Goal: Task Accomplishment & Management: Manage account settings

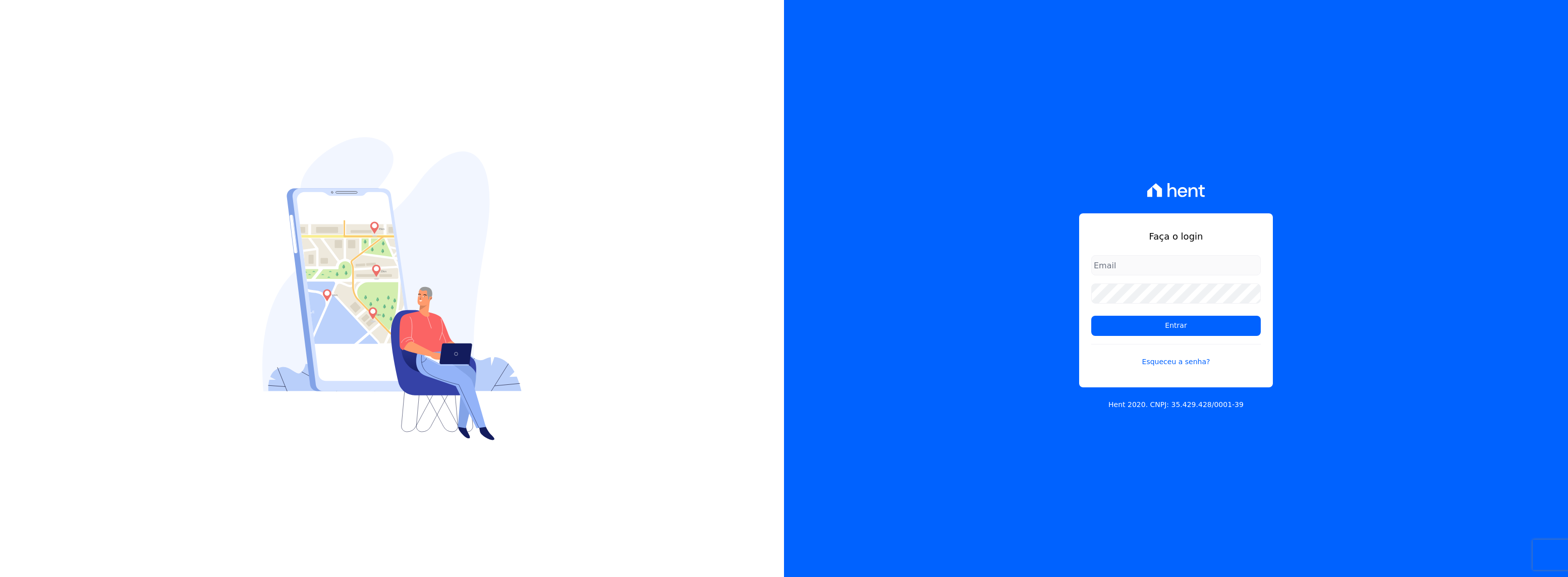
type input "rafael.souza@quattroconstrutora.com.br"
click at [1133, 327] on input "Entrar" at bounding box center [1176, 326] width 169 height 20
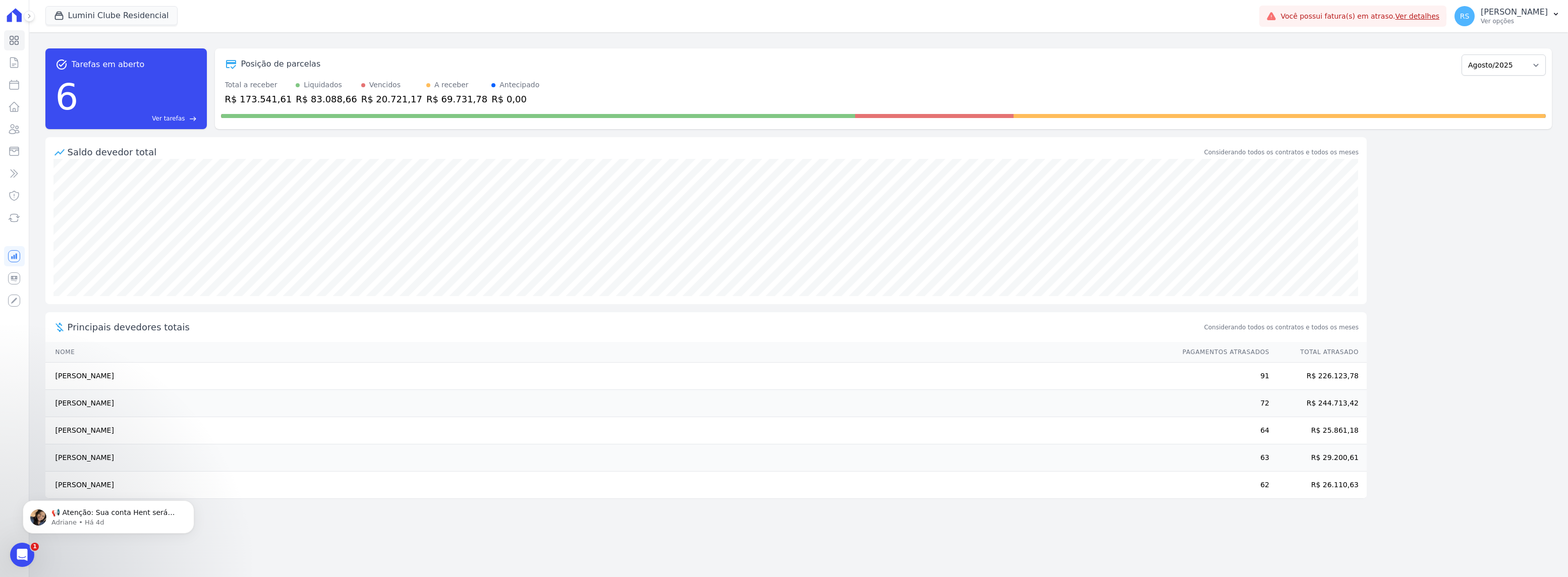
click at [365, 408] on td "[PERSON_NAME]" at bounding box center [609, 404] width 1127 height 27
click at [121, 515] on p "📢 Atenção: Sua conta Hent será migrada para a Conta Arke! Estamos trazendo para…" at bounding box center [117, 513] width 130 height 10
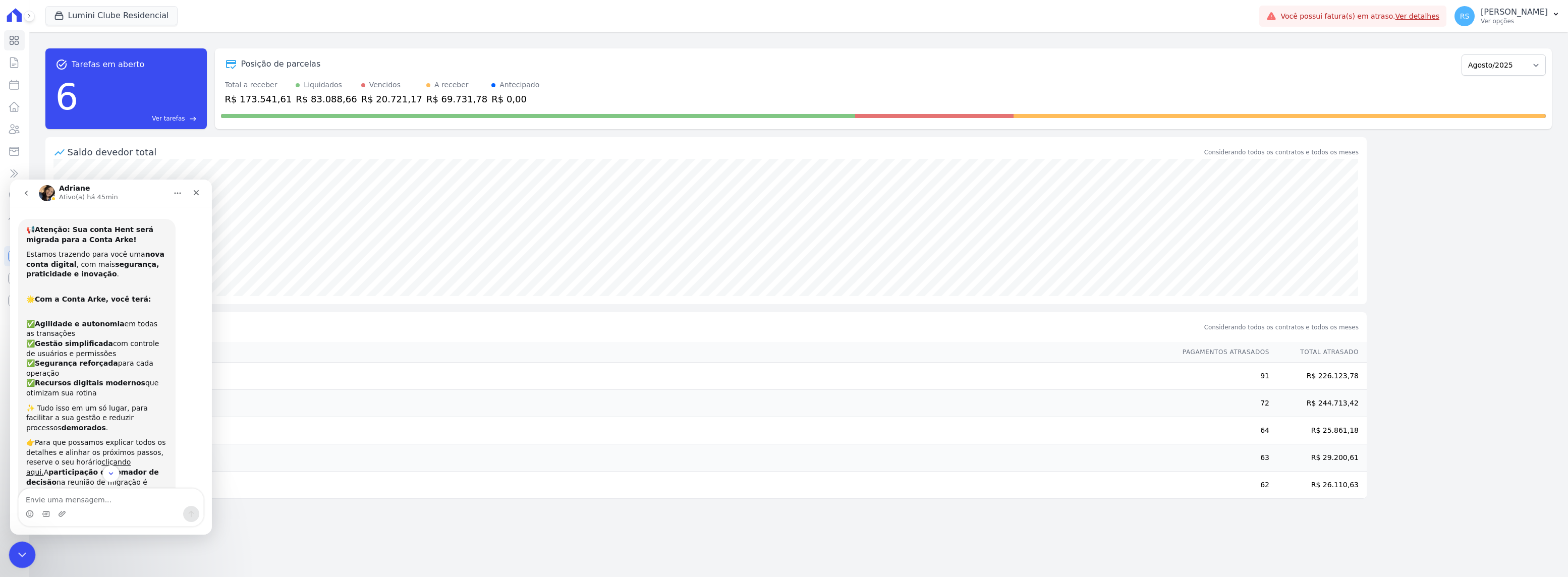
click at [12, 551] on div "Encerramento do Messenger da Intercom" at bounding box center [21, 553] width 24 height 24
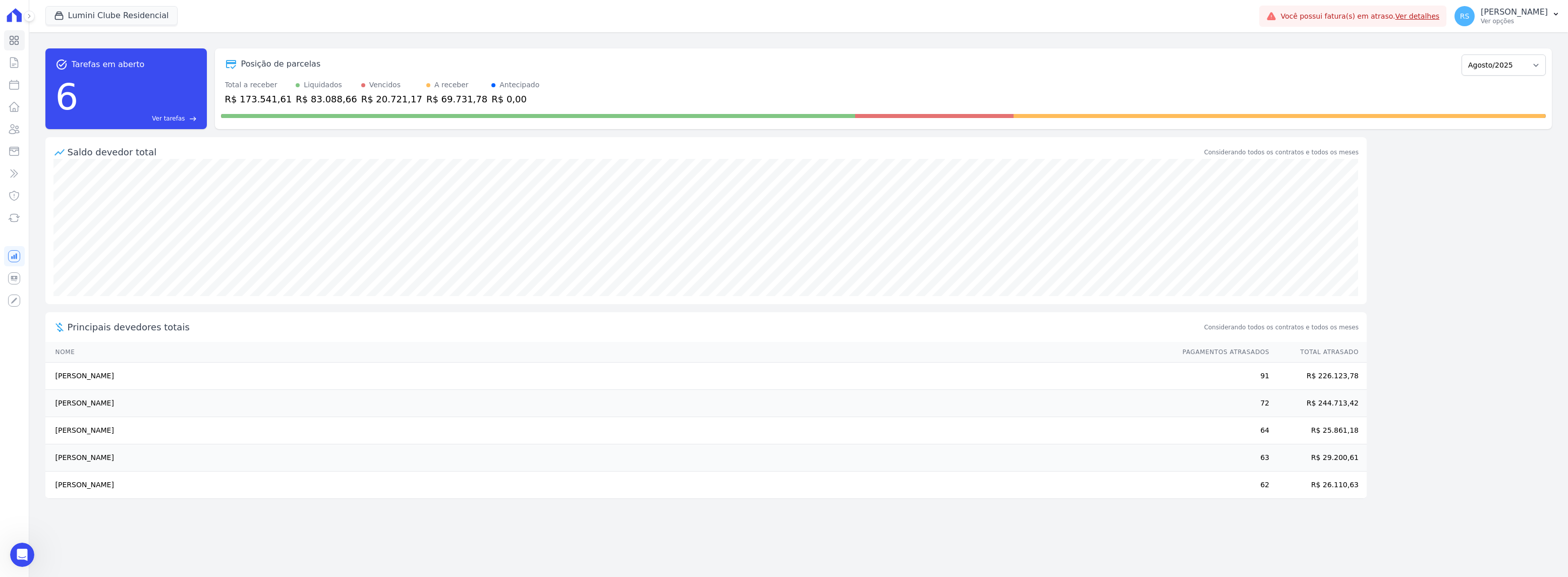
scroll to position [85, 0]
click at [13, 84] on icon at bounding box center [14, 85] width 12 height 12
select select
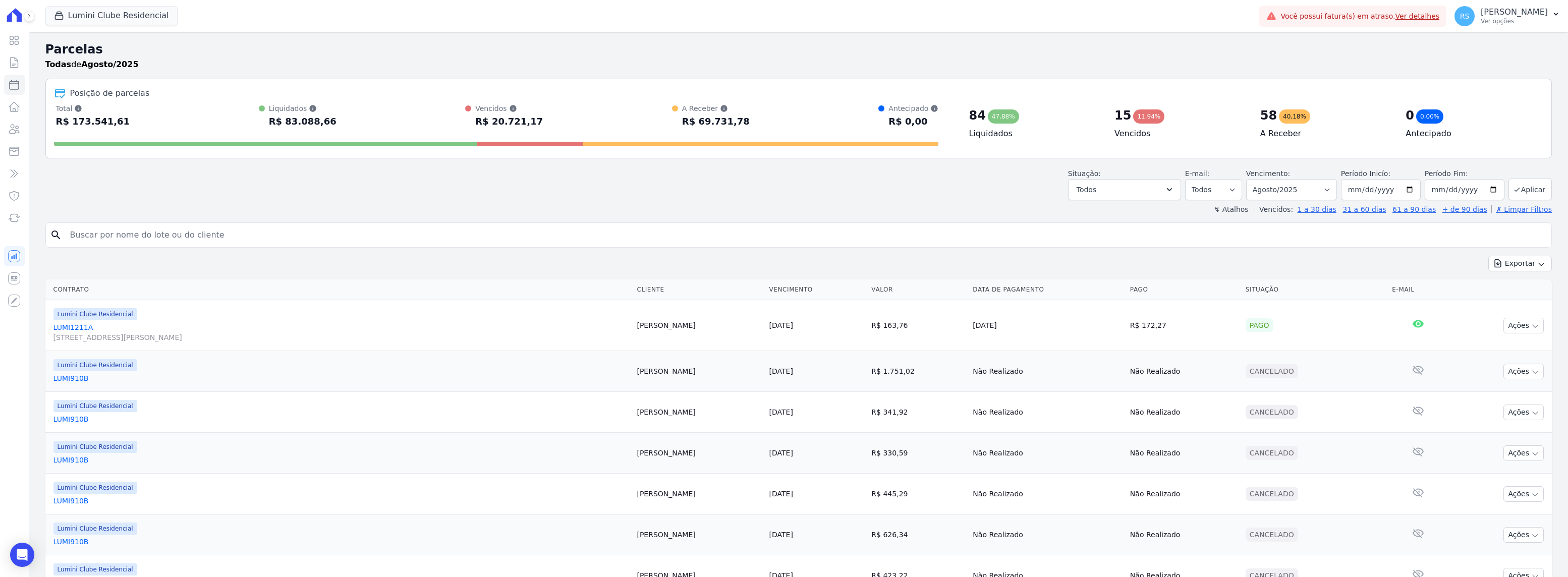
click at [329, 236] on input "search" at bounding box center [805, 235] width 1483 height 20
paste input "[PERSON_NAME]"
type input "[PERSON_NAME]"
select select
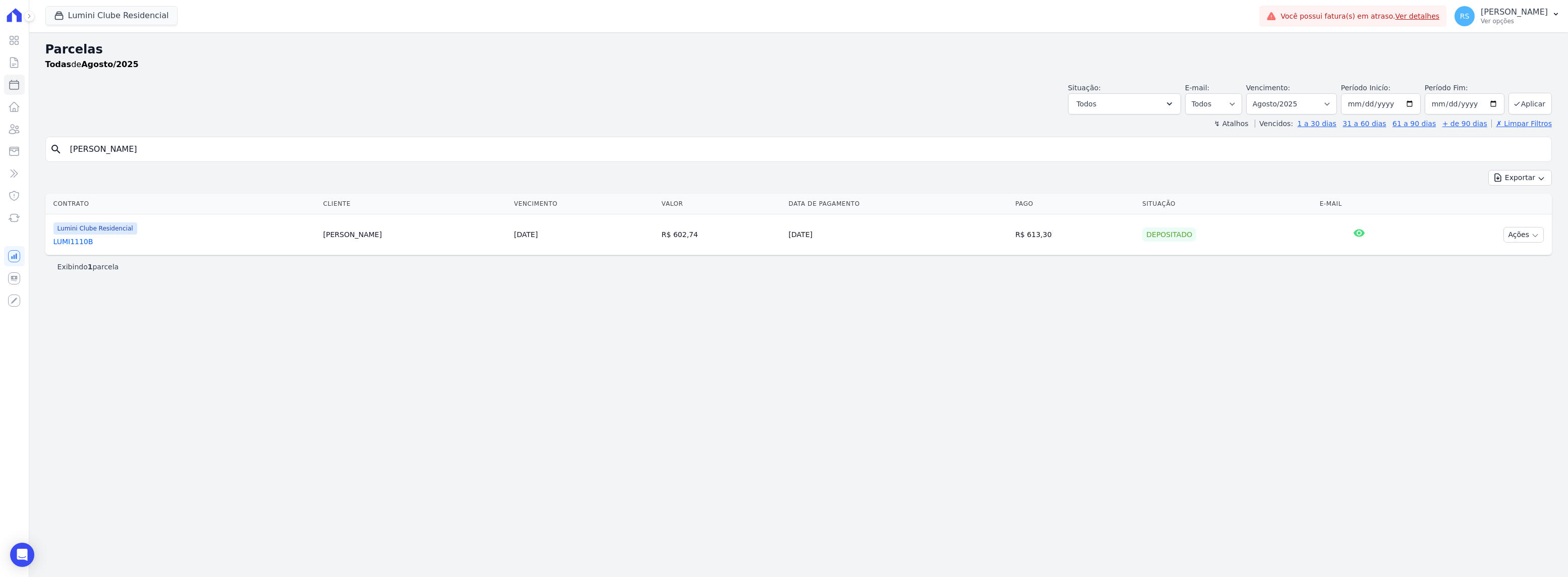
click at [76, 239] on link "LUMI1110B" at bounding box center [184, 242] width 262 height 10
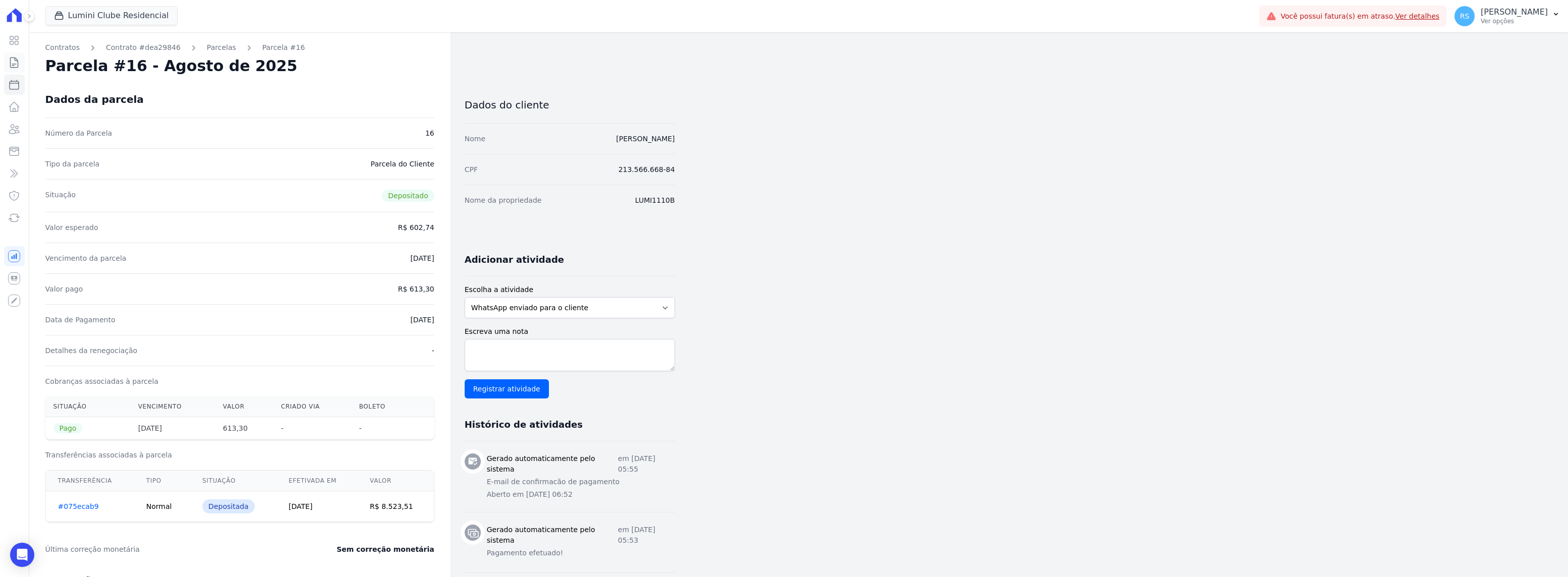
select select
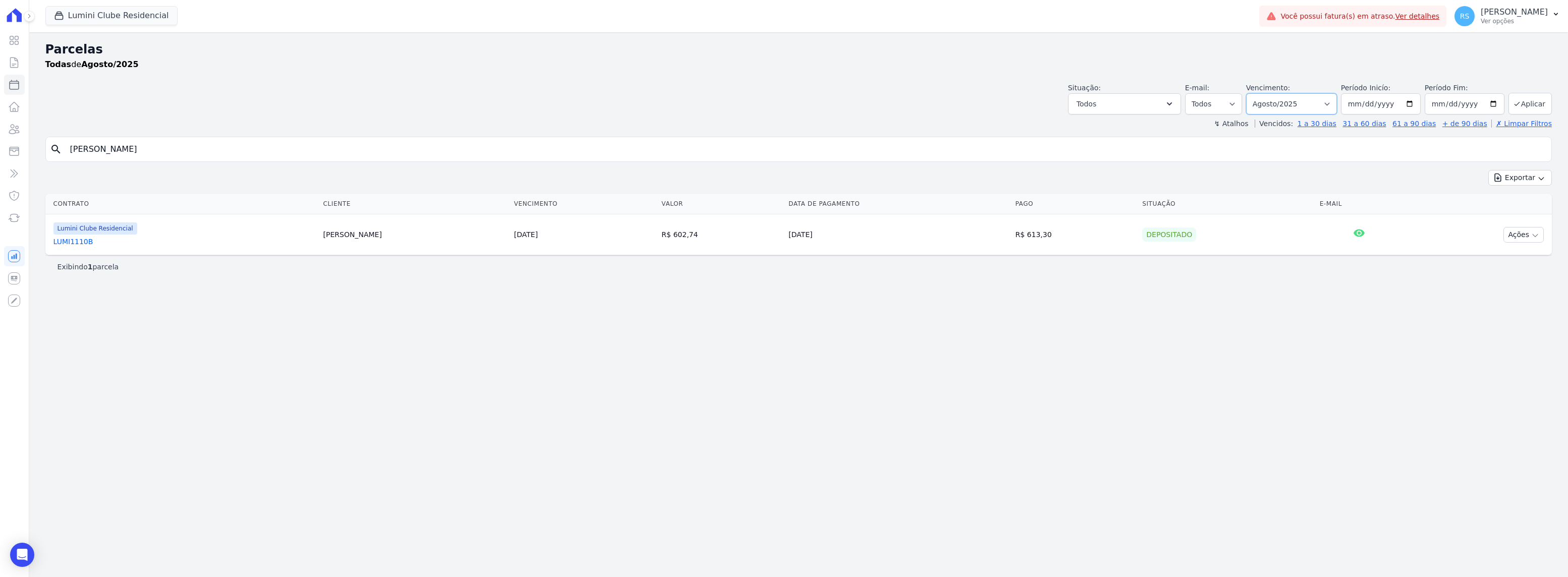
click at [1334, 99] on select "[GEOGRAPHIC_DATA] por período ──────── Todos os meses Dezembro/2021 [GEOGRAPHIC…" at bounding box center [1291, 103] width 91 height 21
select select "09/2025"
click at [1260, 93] on select "[GEOGRAPHIC_DATA] por período ──────── Todos os meses Dezembro/2021 [GEOGRAPHIC…" at bounding box center [1291, 103] width 91 height 21
select select
click at [1437, 13] on link "Ver detalhes" at bounding box center [1418, 16] width 44 height 8
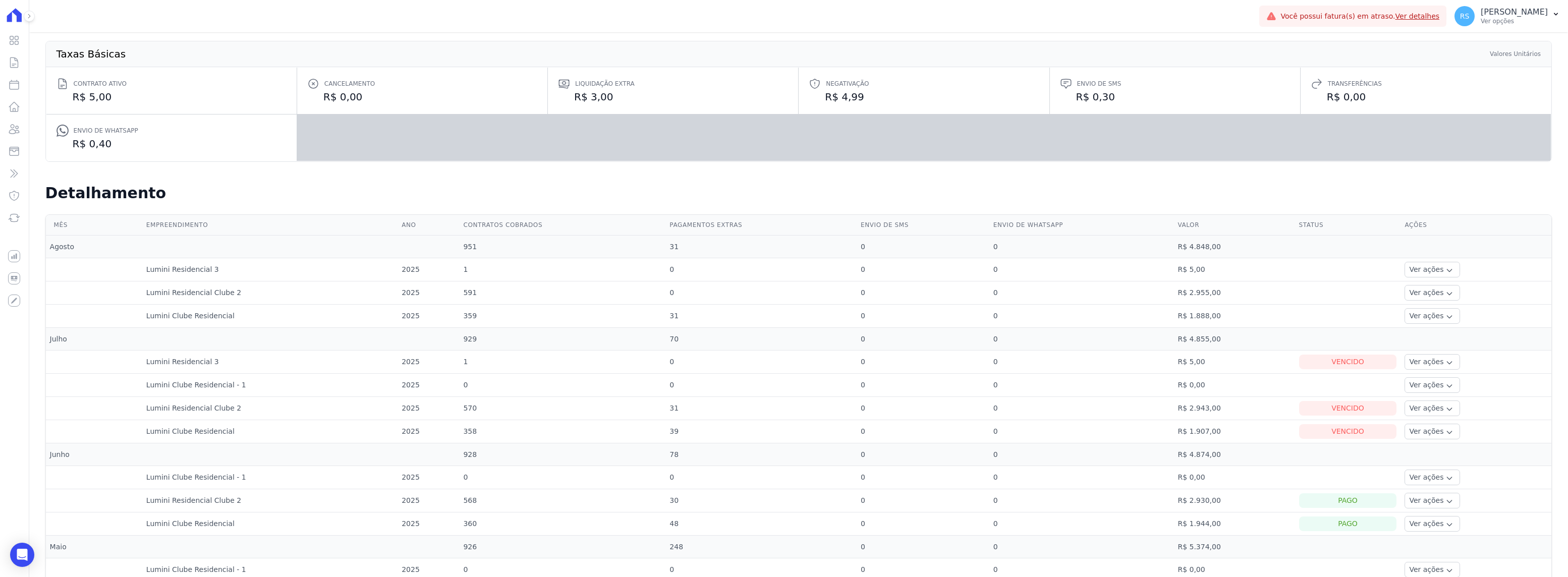
scroll to position [126, 0]
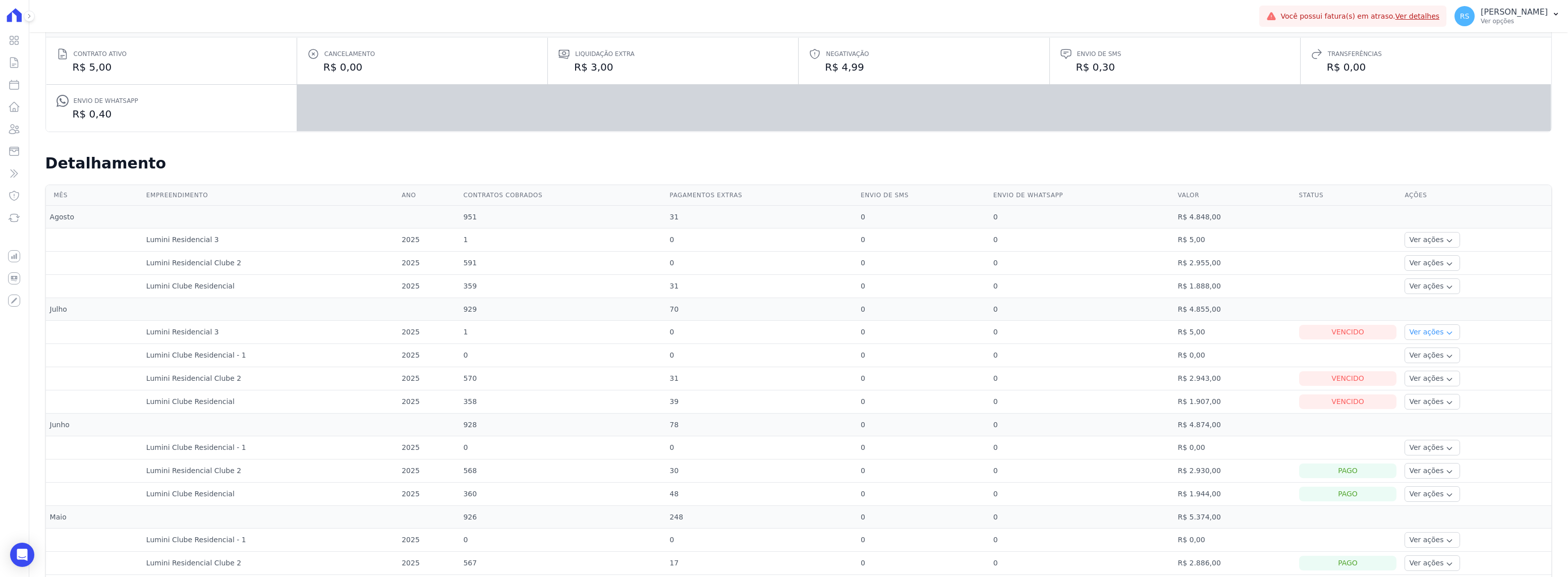
click at [1446, 332] on icon "button" at bounding box center [1449, 332] width 8 height 8
click at [1415, 359] on link "Ver boleto" at bounding box center [1446, 360] width 75 height 10
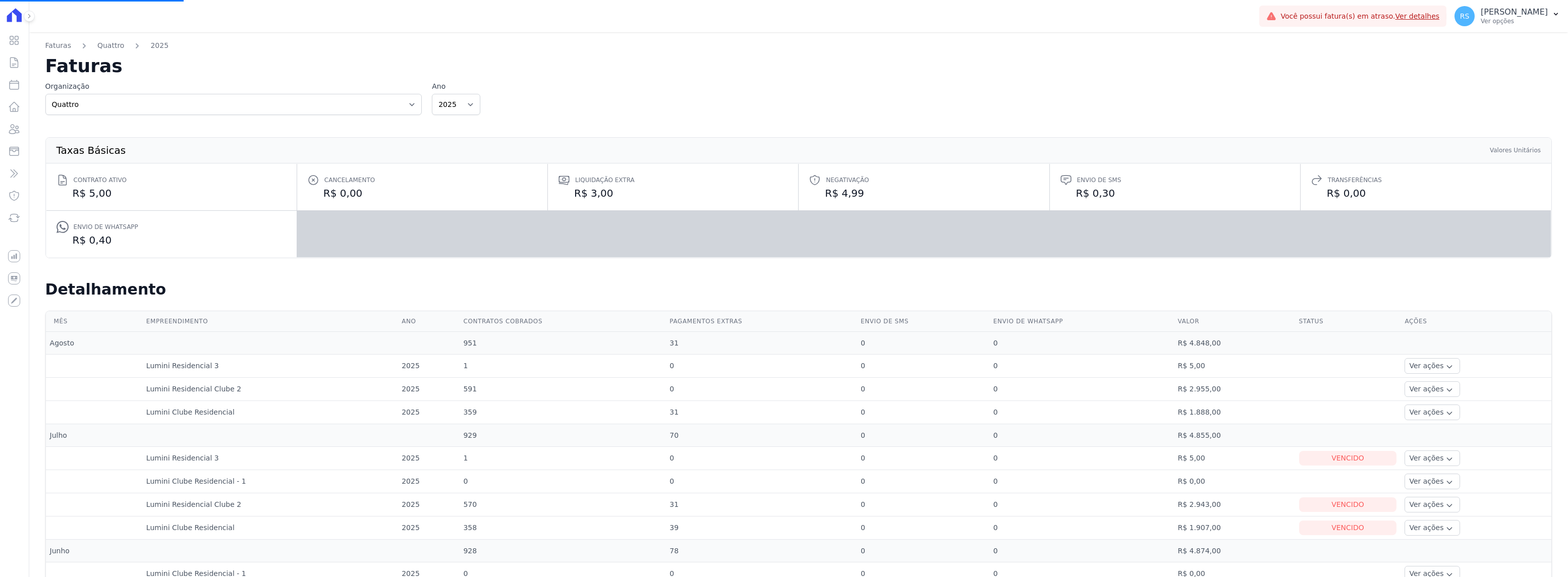
select select
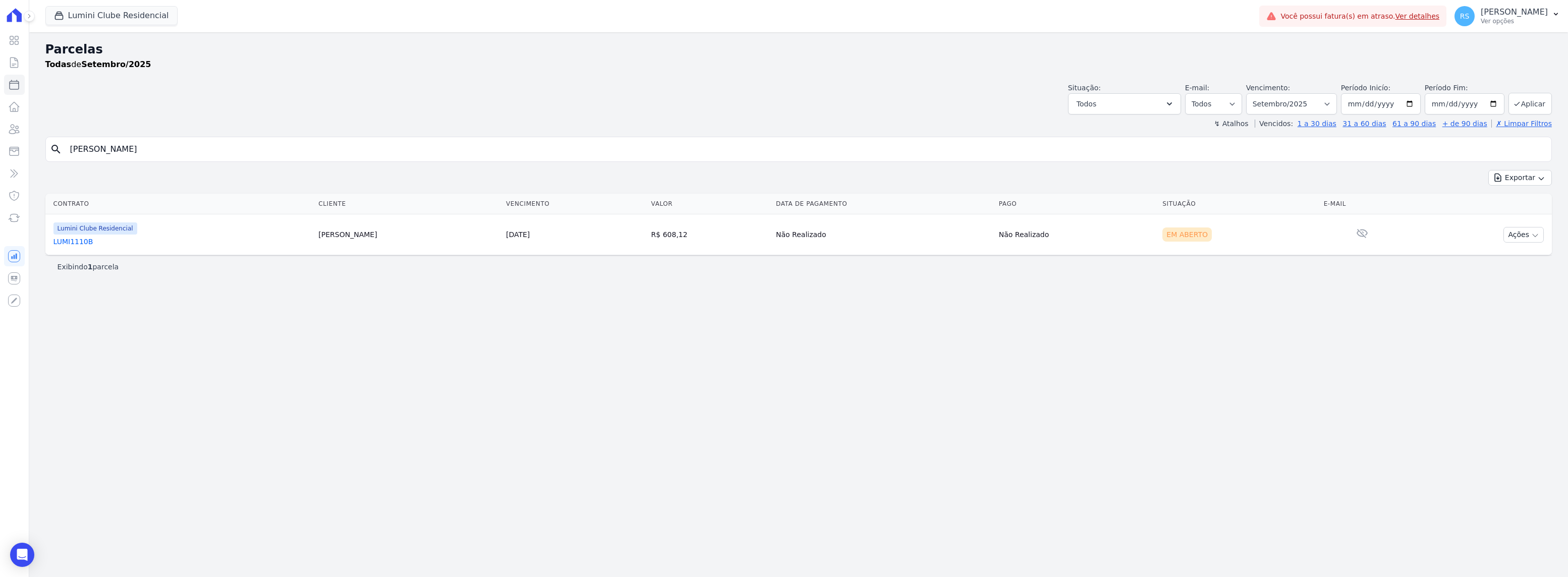
click at [500, 156] on input "[PERSON_NAME]" at bounding box center [805, 149] width 1483 height 20
click at [75, 242] on link "LUMI1110B" at bounding box center [182, 242] width 257 height 10
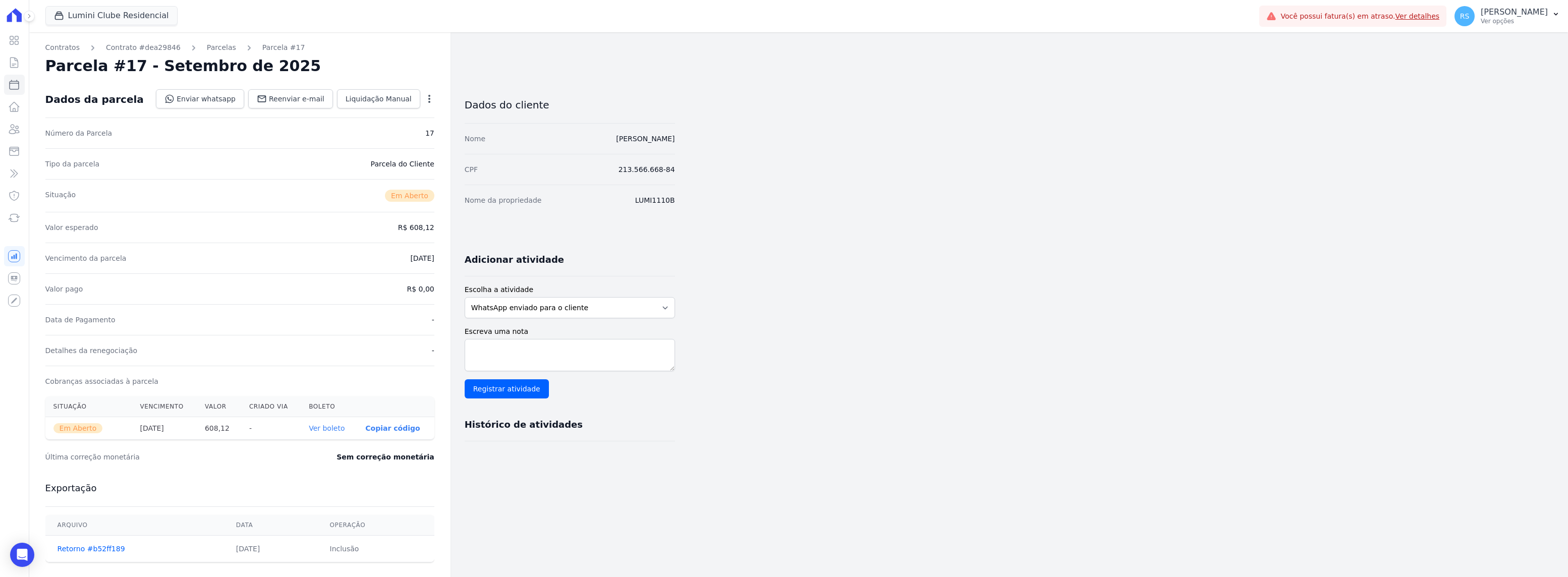
click at [1236, 332] on div "Contratos Contrato #dea29846 Parcelas Parcela #17 Parcela #17 - Setembro de 202…" at bounding box center [790, 357] width 1522 height 651
click at [223, 105] on link "Enviar whatsapp" at bounding box center [200, 99] width 88 height 19
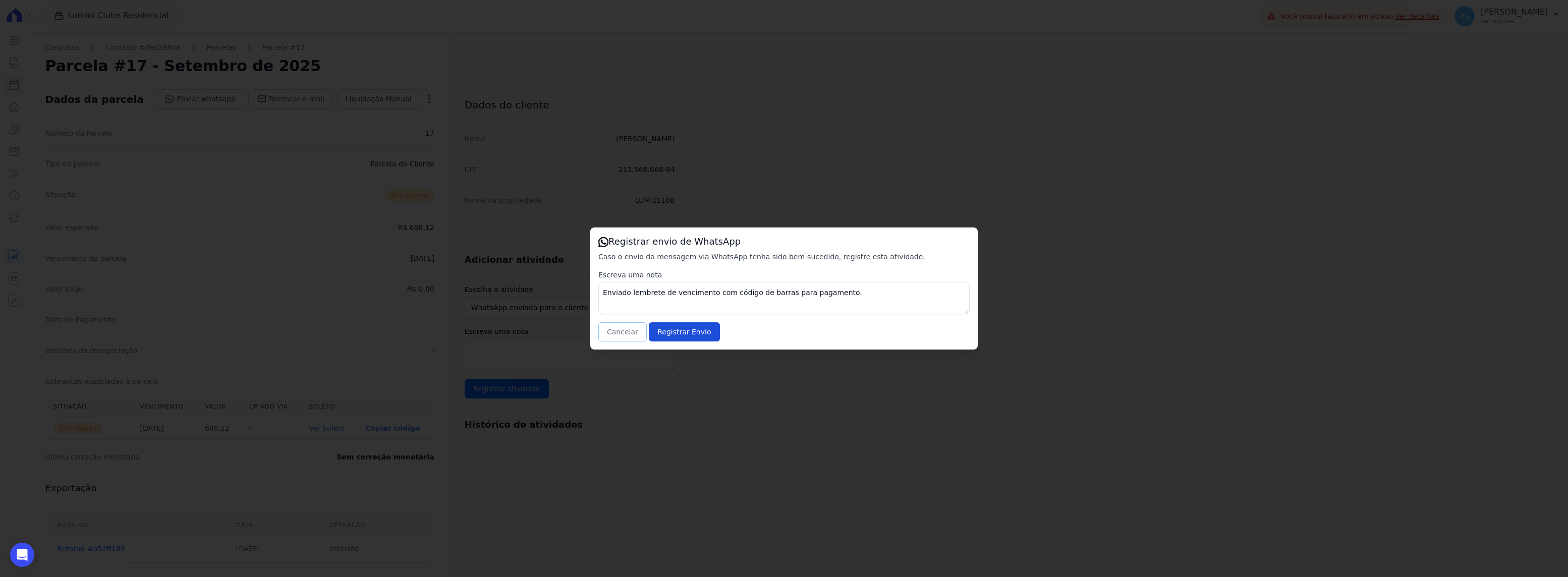
click at [631, 330] on button "Cancelar" at bounding box center [623, 332] width 49 height 19
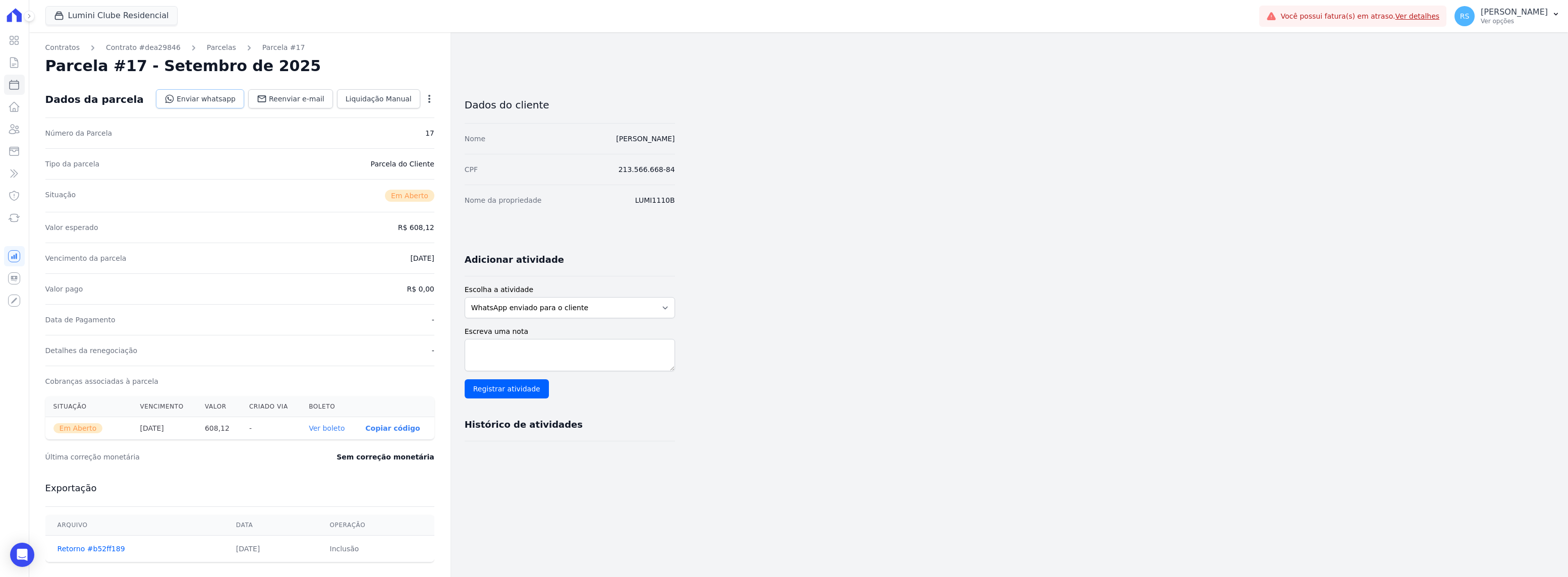
click at [218, 100] on link "Enviar whatsapp" at bounding box center [200, 99] width 88 height 19
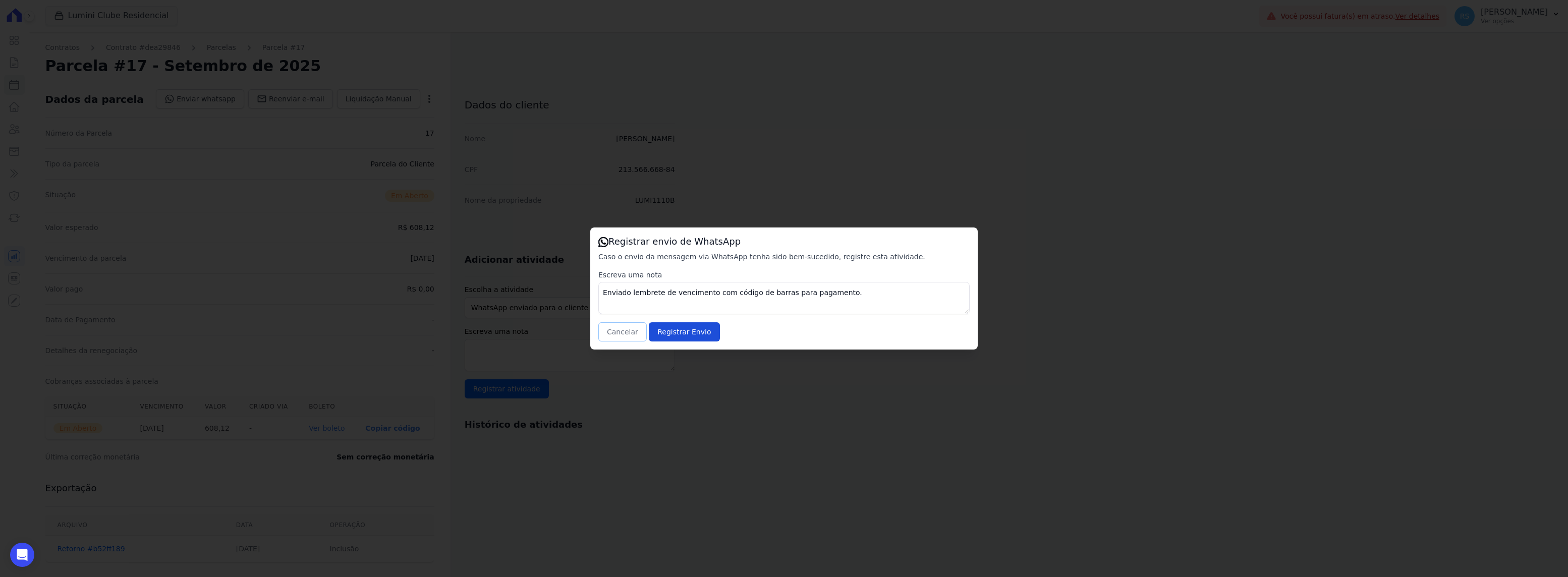
click at [620, 329] on button "Cancelar" at bounding box center [623, 332] width 49 height 19
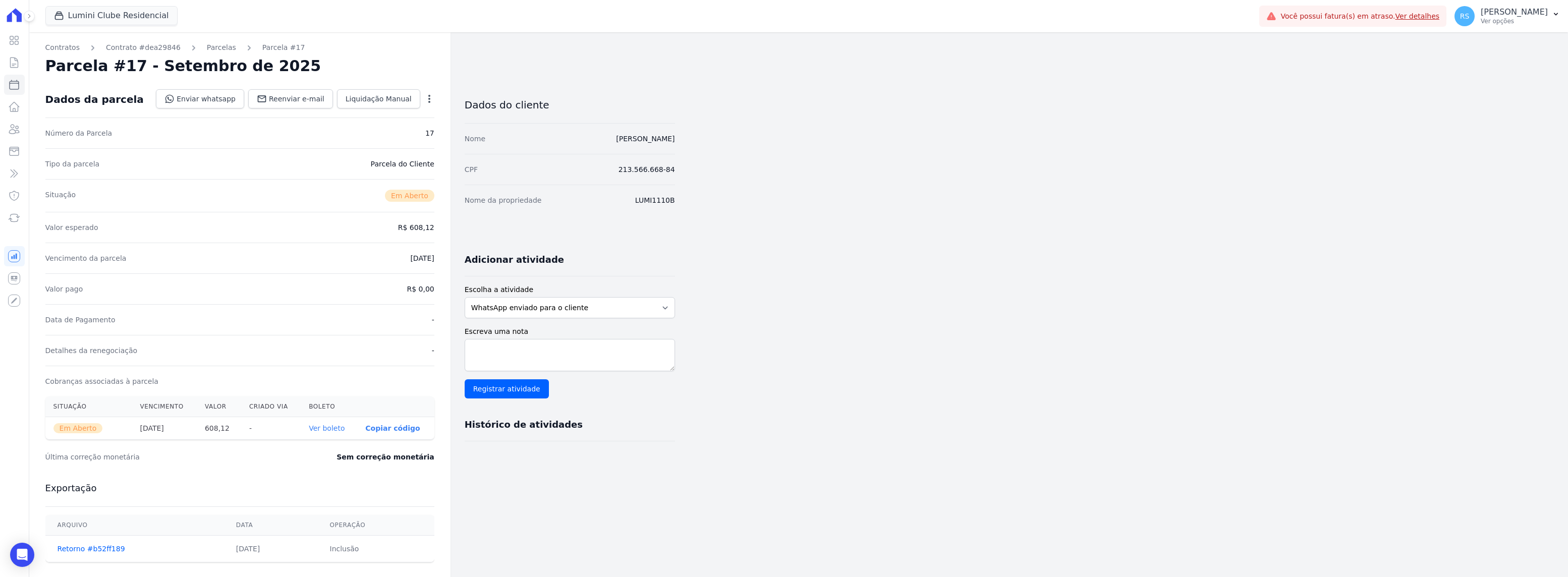
click at [335, 430] on link "Ver boleto" at bounding box center [326, 428] width 36 height 8
